Goal: Task Accomplishment & Management: Complete application form

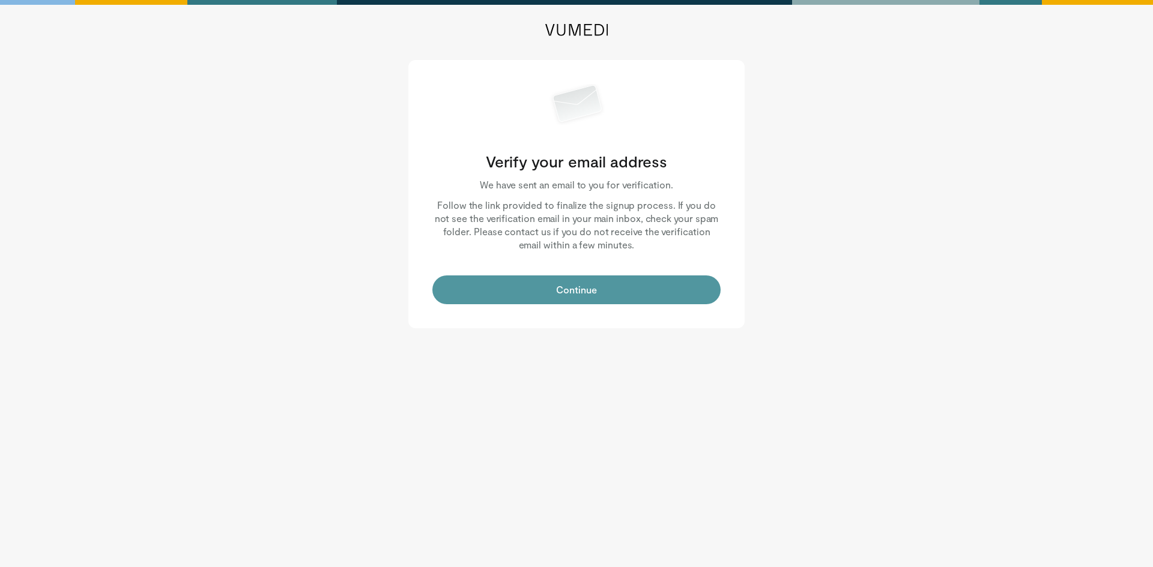
click at [559, 300] on button "Continue" at bounding box center [576, 290] width 288 height 29
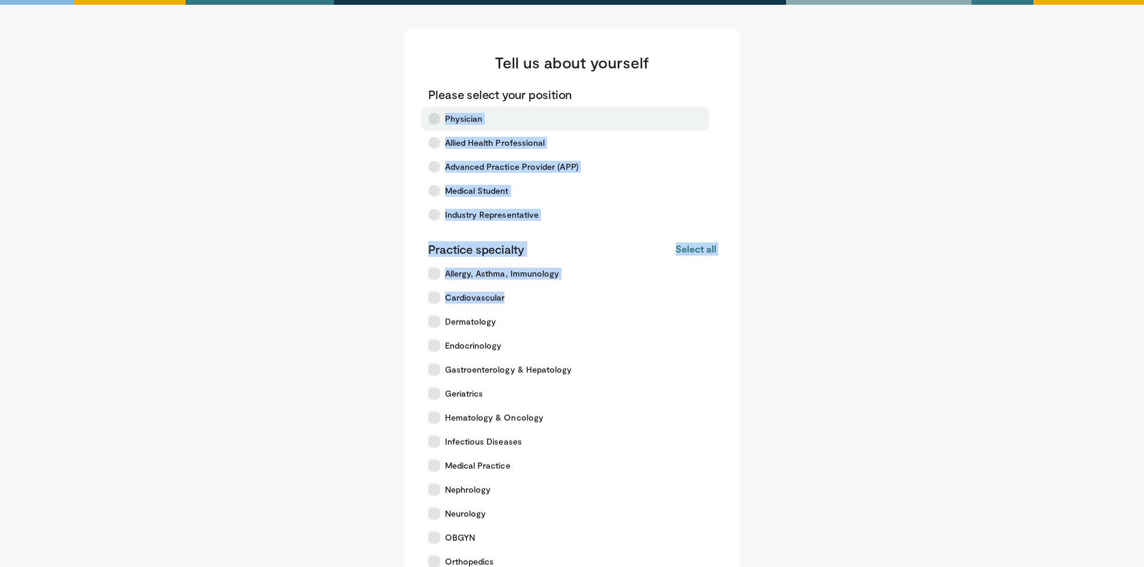
drag, startPoint x: 0, startPoint y: 0, endPoint x: 435, endPoint y: 116, distance: 449.8
click at [435, 116] on div "Please select your position Physician Allied Health Professional Advanced Pract…" at bounding box center [572, 402] width 288 height 632
click at [435, 130] on label "Physician" at bounding box center [565, 119] width 288 height 24
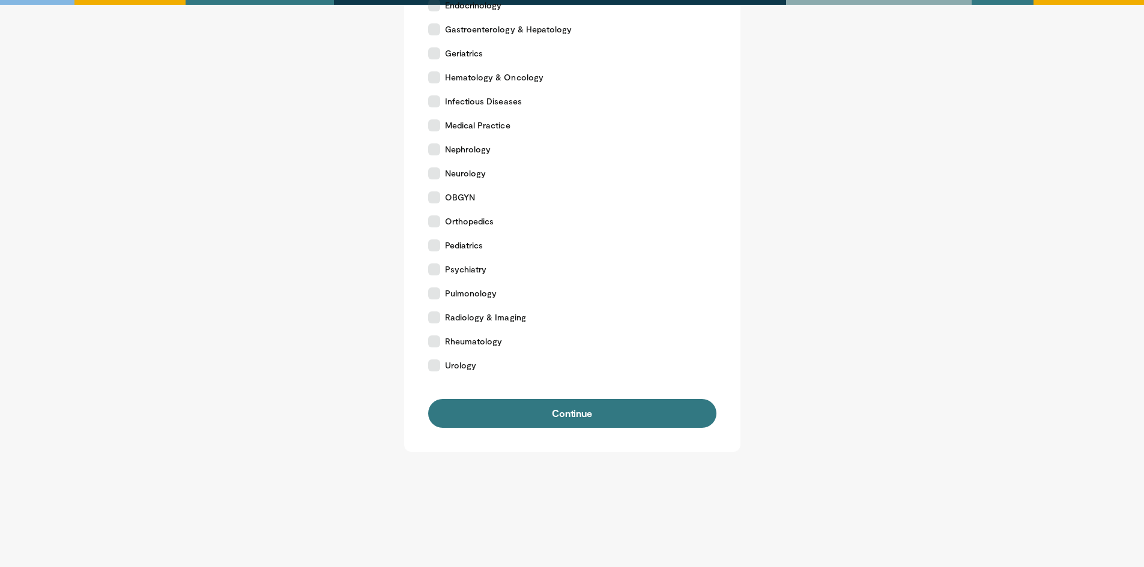
scroll to position [344, 0]
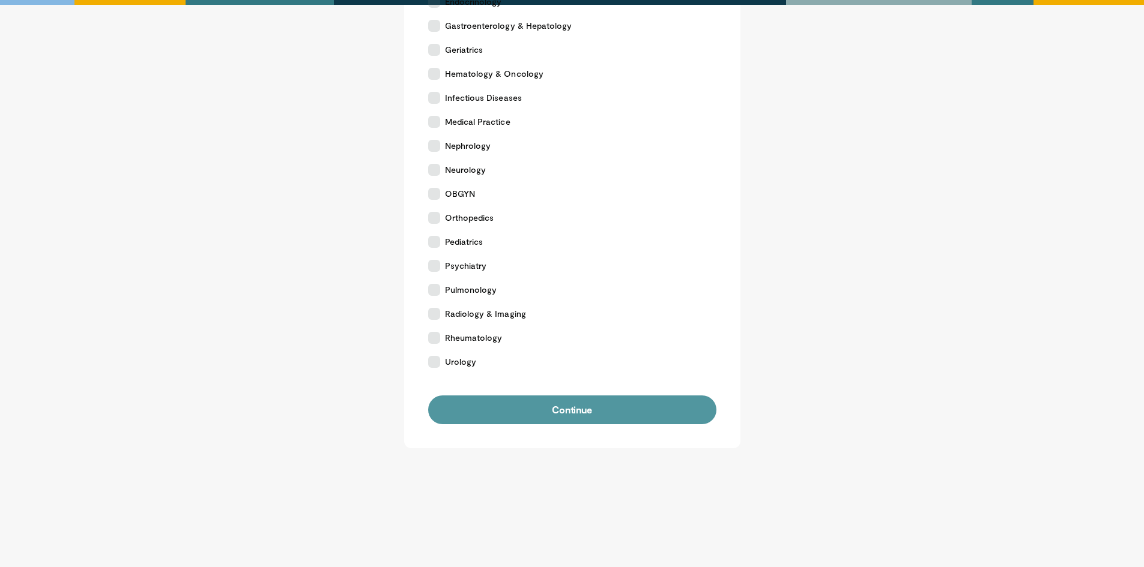
click at [582, 403] on button "Continue" at bounding box center [572, 410] width 288 height 29
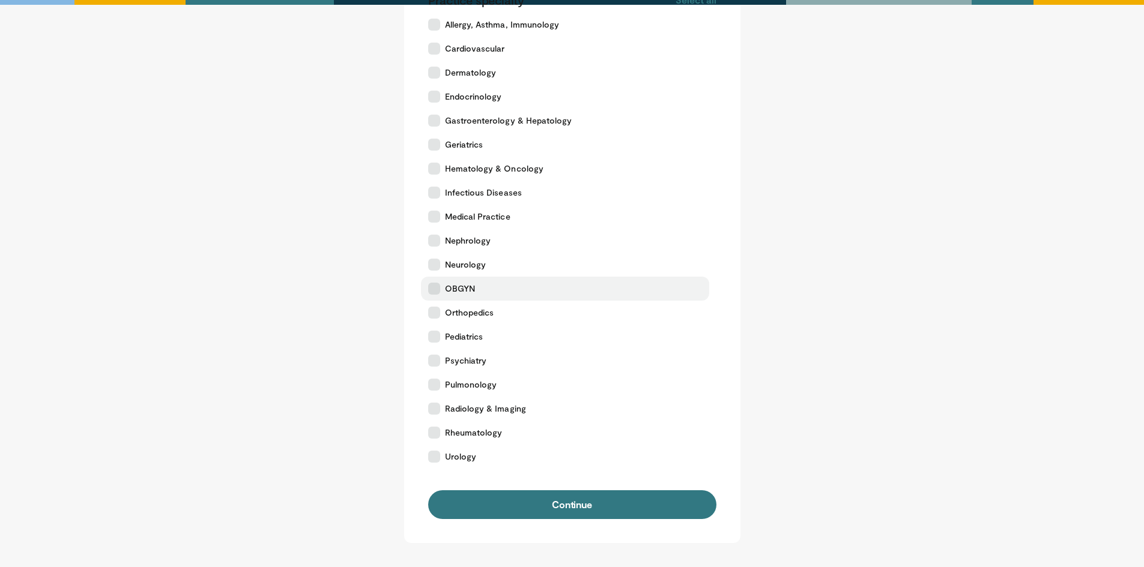
scroll to position [240, 0]
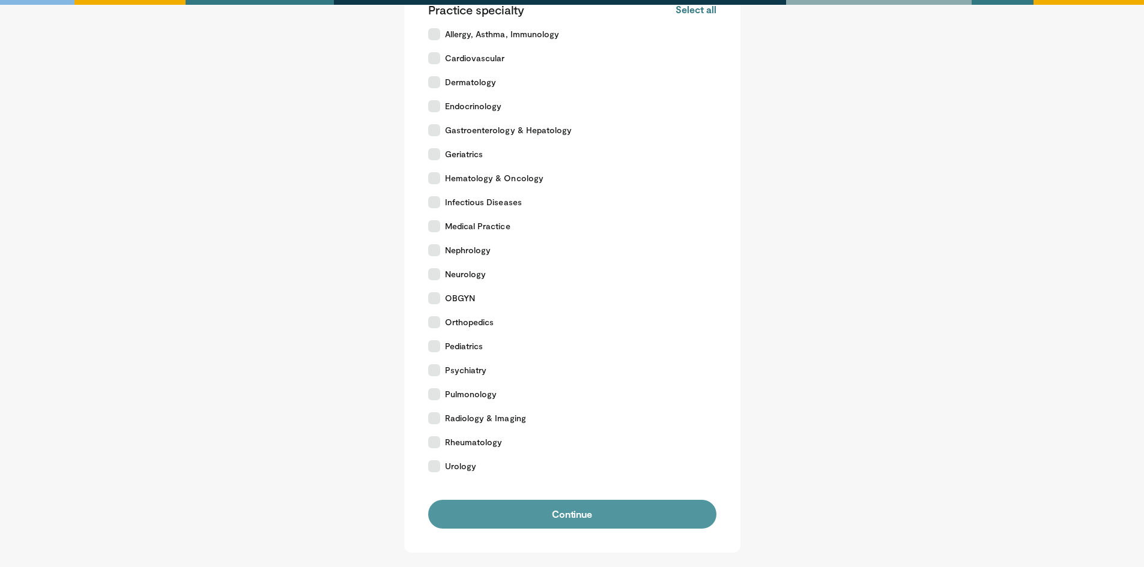
click at [471, 508] on button "Continue" at bounding box center [572, 514] width 288 height 29
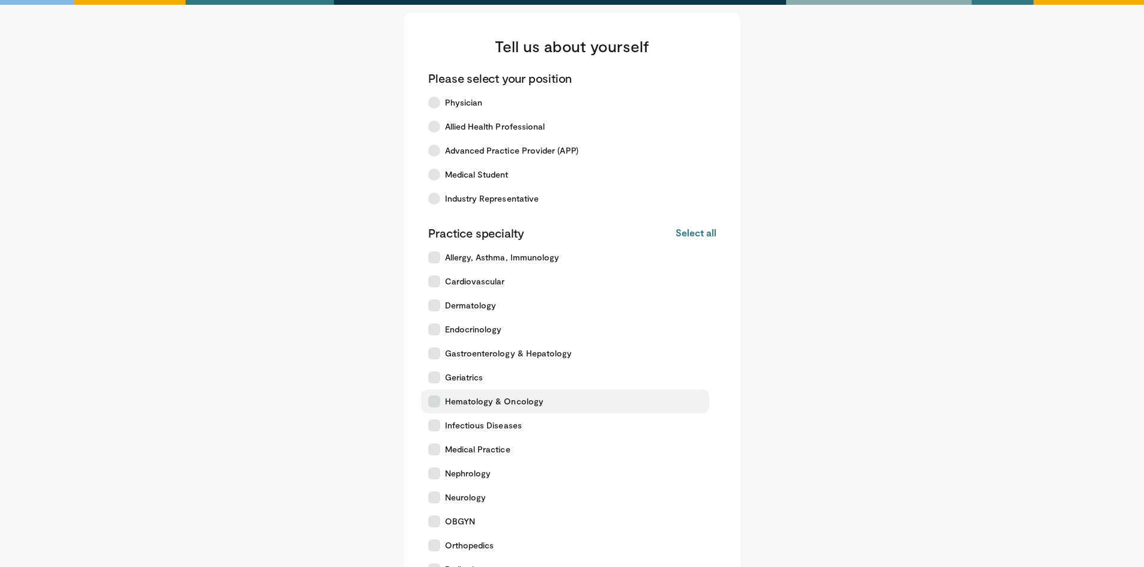
scroll to position [19, 0]
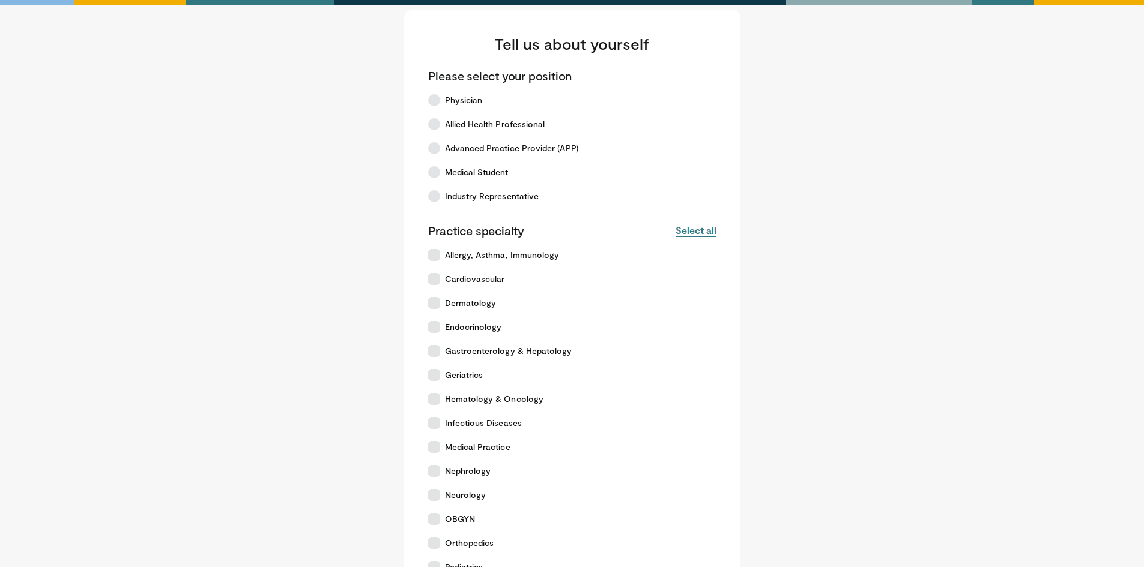
click at [698, 235] on button "Select all" at bounding box center [695, 230] width 40 height 13
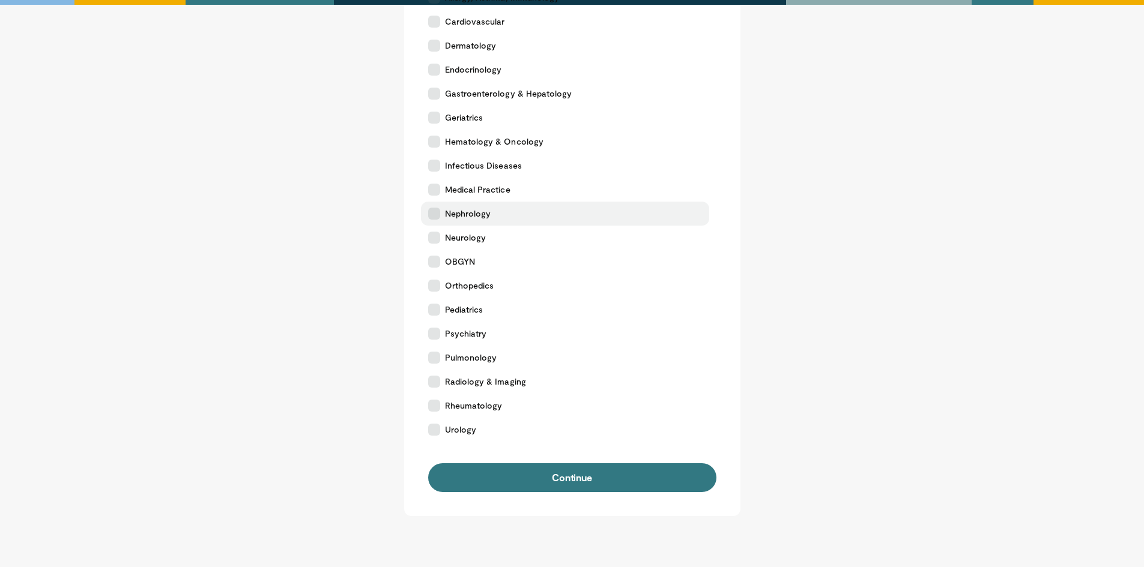
scroll to position [344, 0]
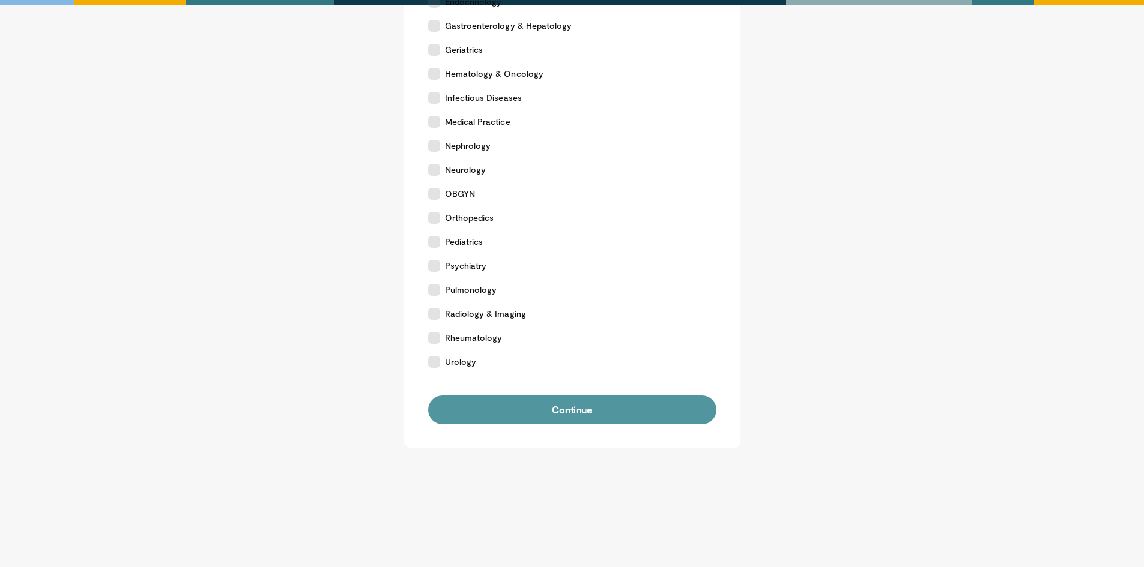
click at [552, 420] on button "Continue" at bounding box center [572, 410] width 288 height 29
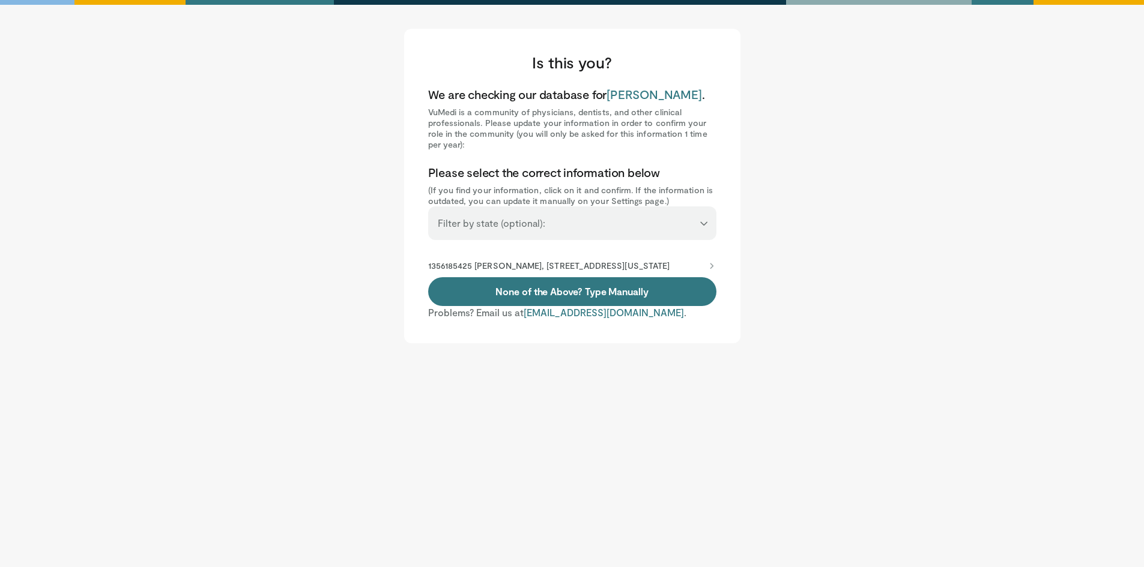
click at [554, 222] on select "**********" at bounding box center [572, 218] width 288 height 23
select select "**"
click at [428, 207] on select "**********" at bounding box center [572, 218] width 288 height 23
click at [558, 254] on div "**********" at bounding box center [572, 186] width 336 height 315
click at [556, 259] on li "1356185425 Jerry Chhun, 2200 E Washington St, Bloomington, IL, 61701-4364" at bounding box center [572, 266] width 288 height 23
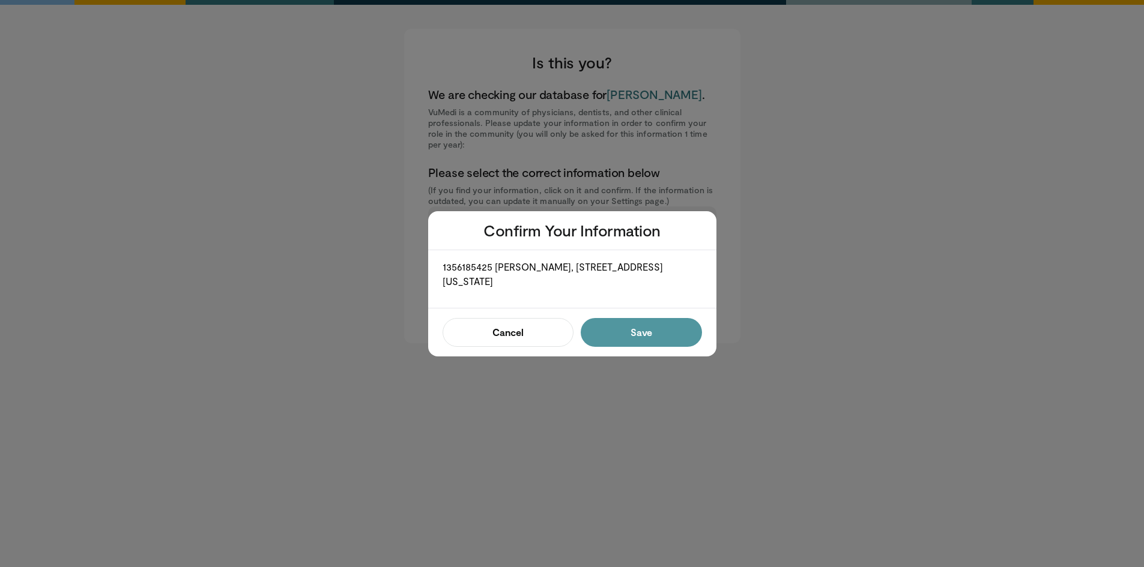
click at [623, 332] on button "Save" at bounding box center [641, 332] width 121 height 29
click at [623, 332] on button "Confirm" at bounding box center [637, 332] width 128 height 29
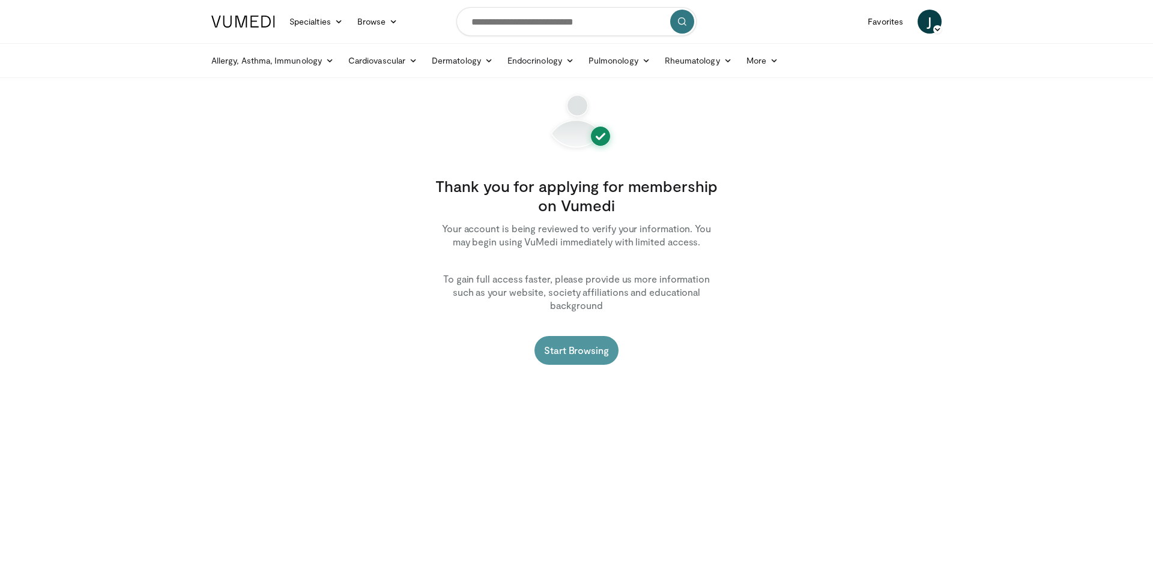
click at [581, 336] on link "Start Browsing" at bounding box center [576, 350] width 84 height 29
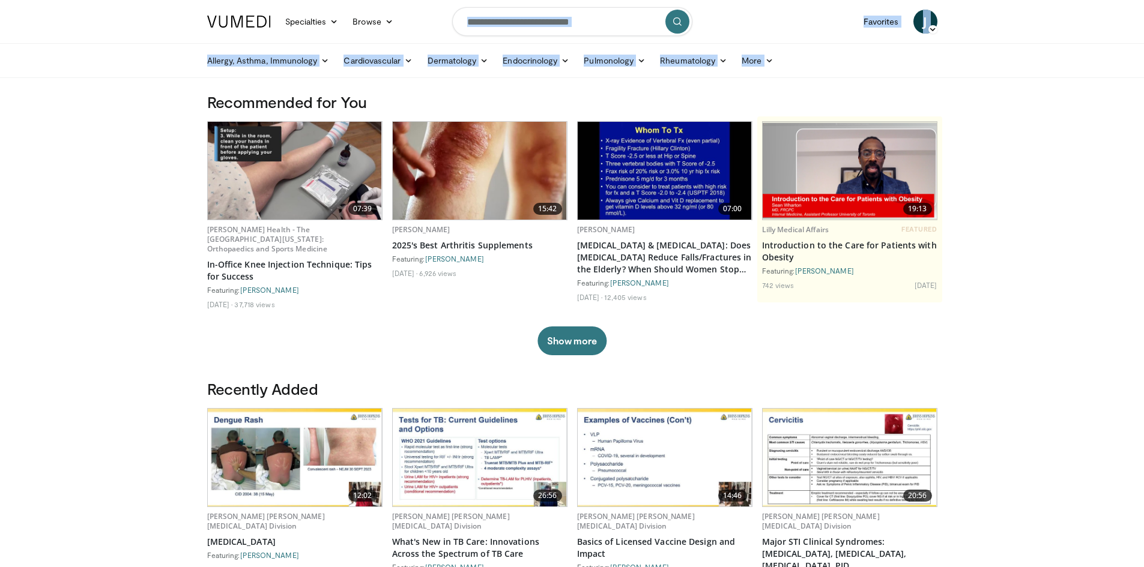
drag, startPoint x: 0, startPoint y: 83, endPoint x: 177, endPoint y: -52, distance: 222.7
click at [177, 0] on html "Specialties Adult & Family Medicine Allergy, [MEDICAL_DATA], Immunology Anesthe…" at bounding box center [572, 283] width 1144 height 567
